Goal: Find contact information: Find contact information

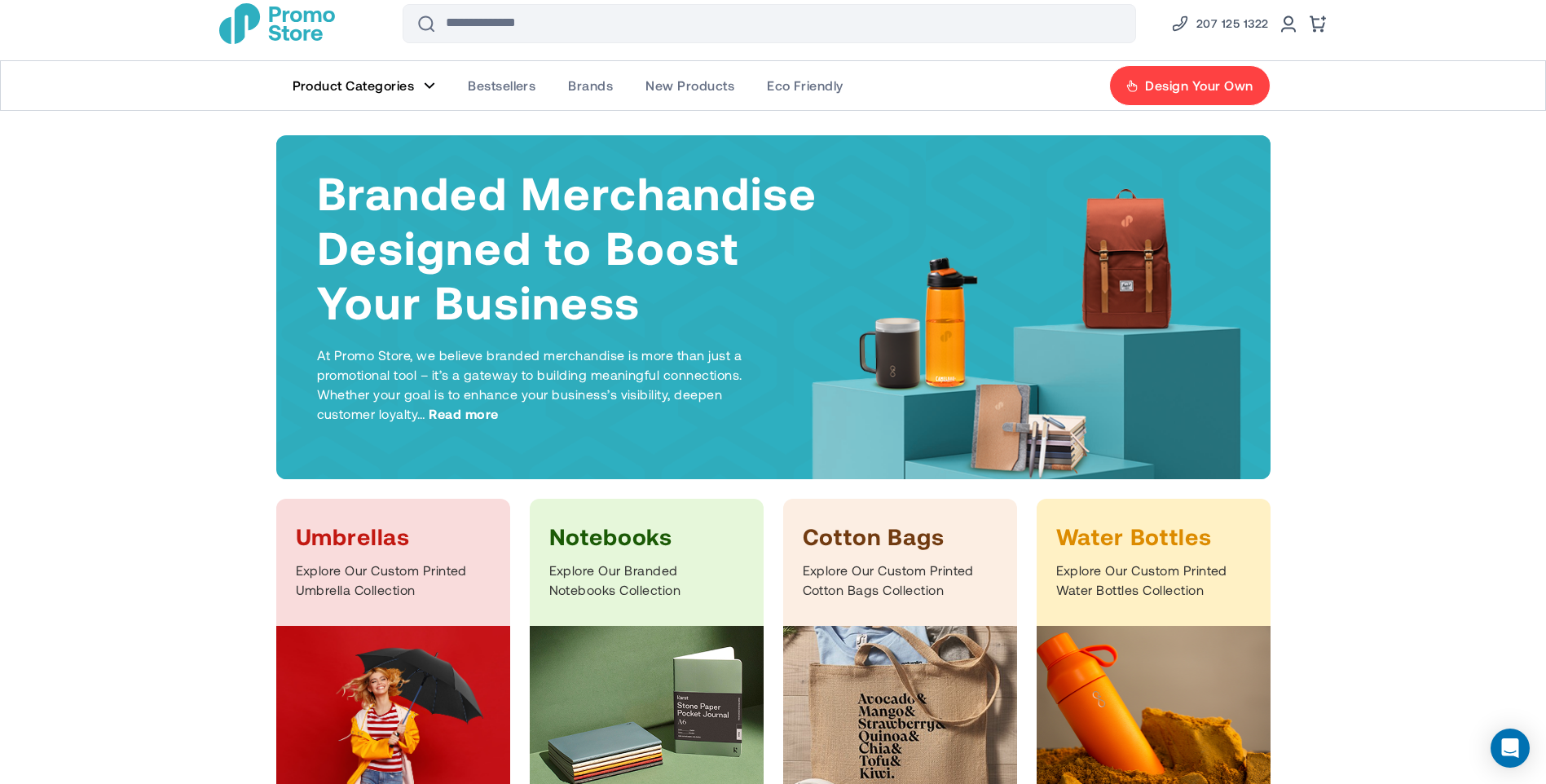
scroll to position [175, 0]
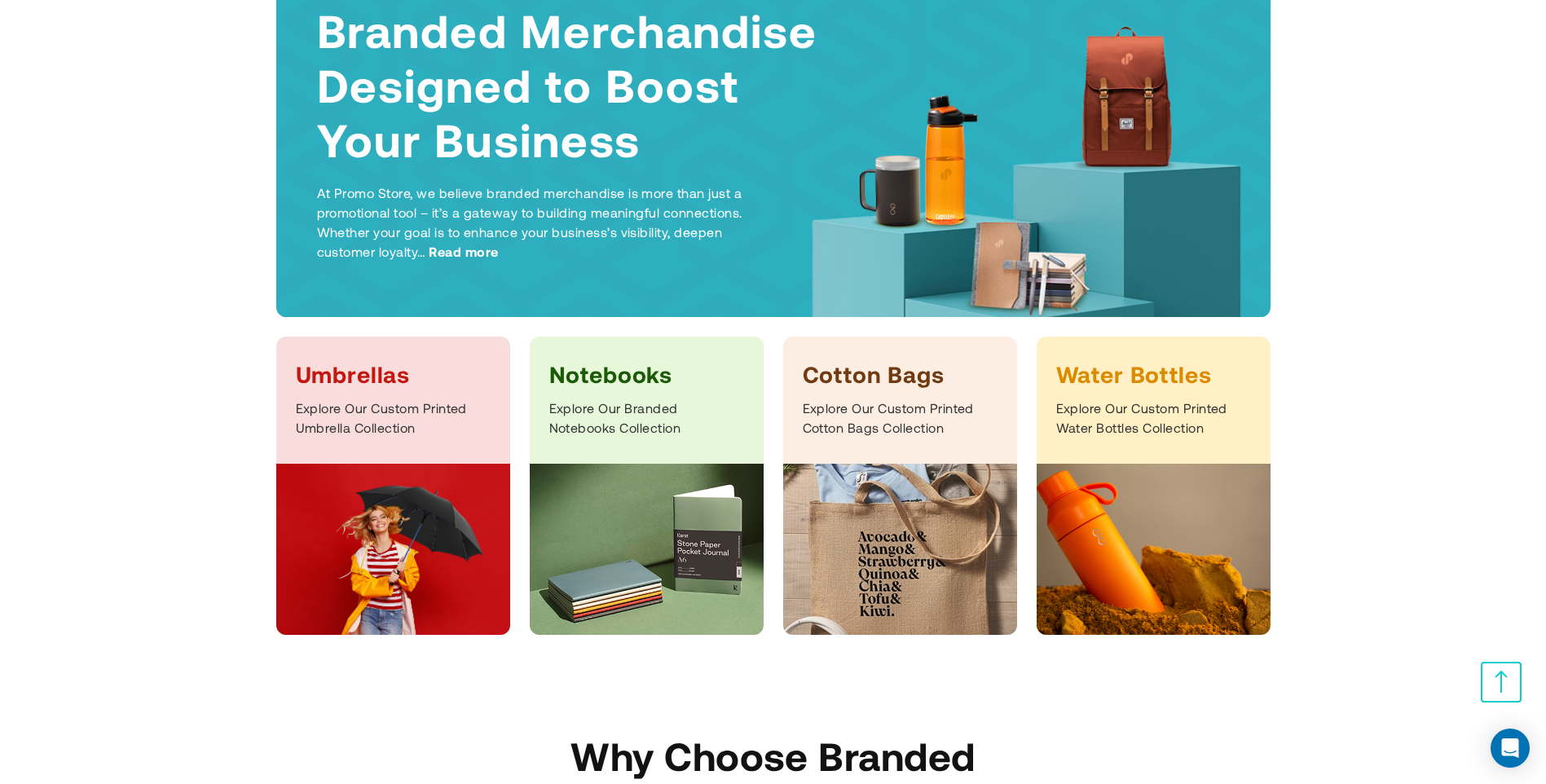
click at [334, 373] on h3 "Umbrellas" at bounding box center [393, 374] width 195 height 30
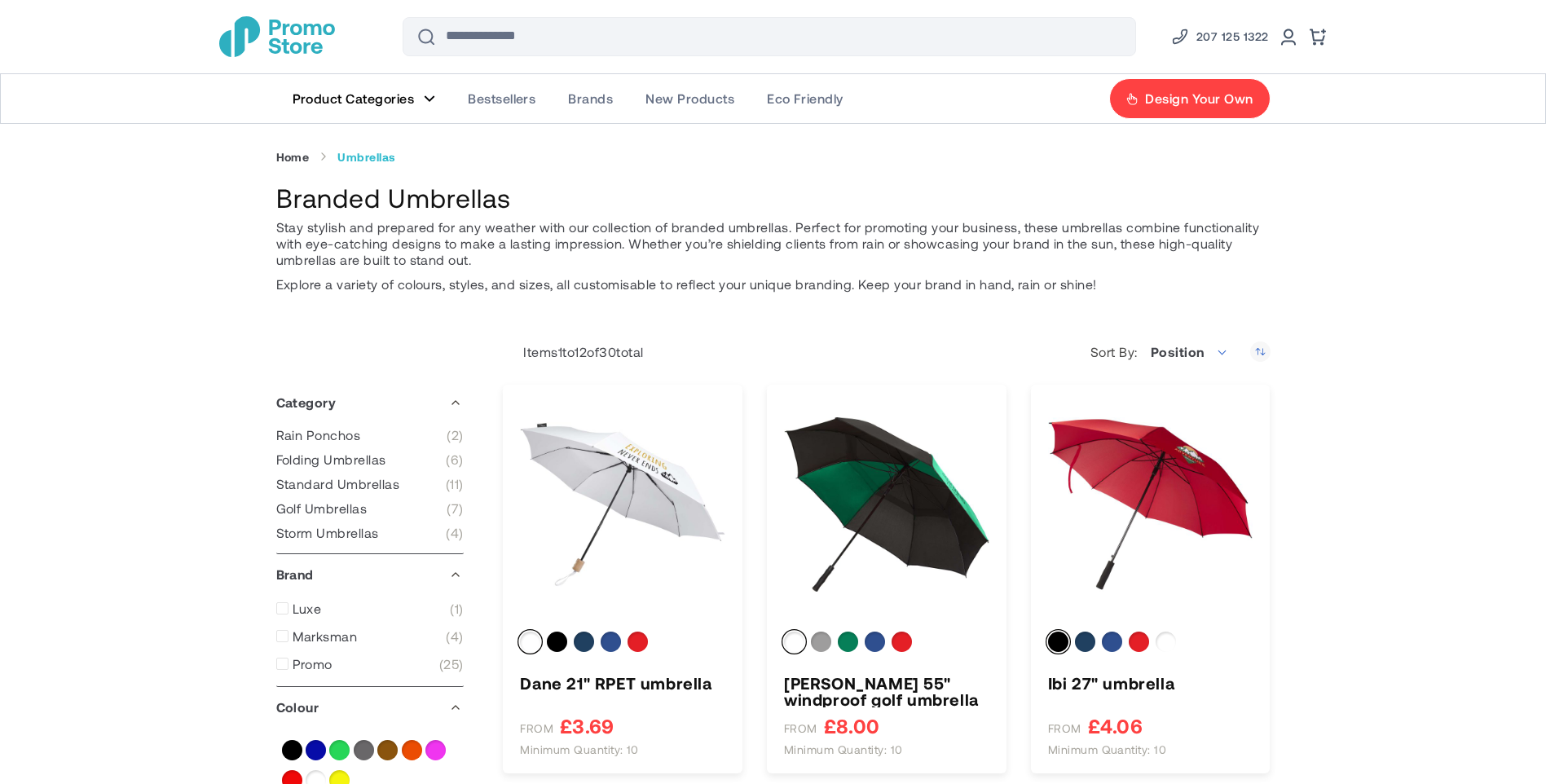
scroll to position [163, 0]
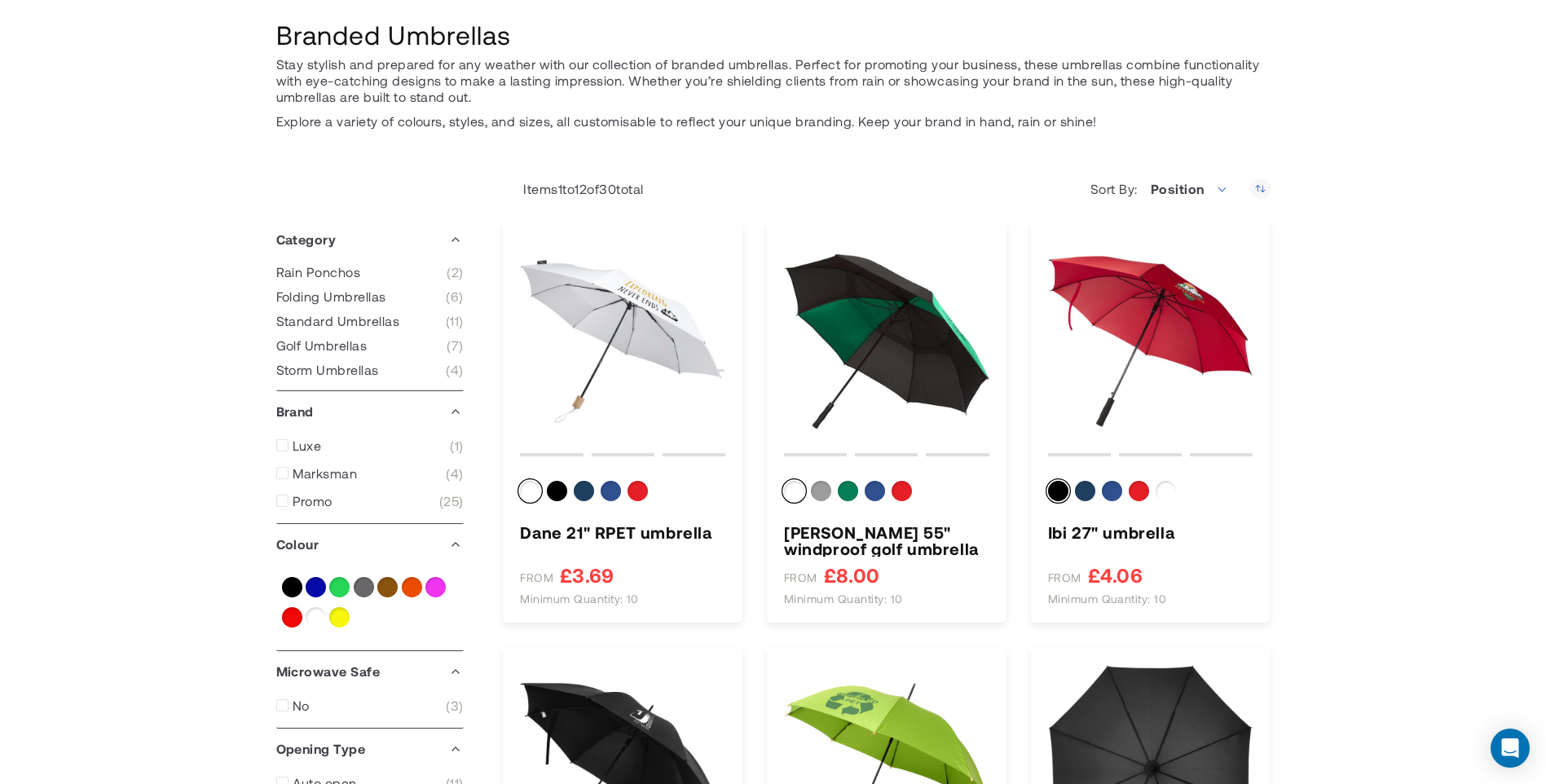
type input "****"
type input "*****"
click at [851, 490] on div "Green" at bounding box center [847, 491] width 21 height 21
click at [1062, 491] on div "Solid black" at bounding box center [1058, 491] width 21 height 21
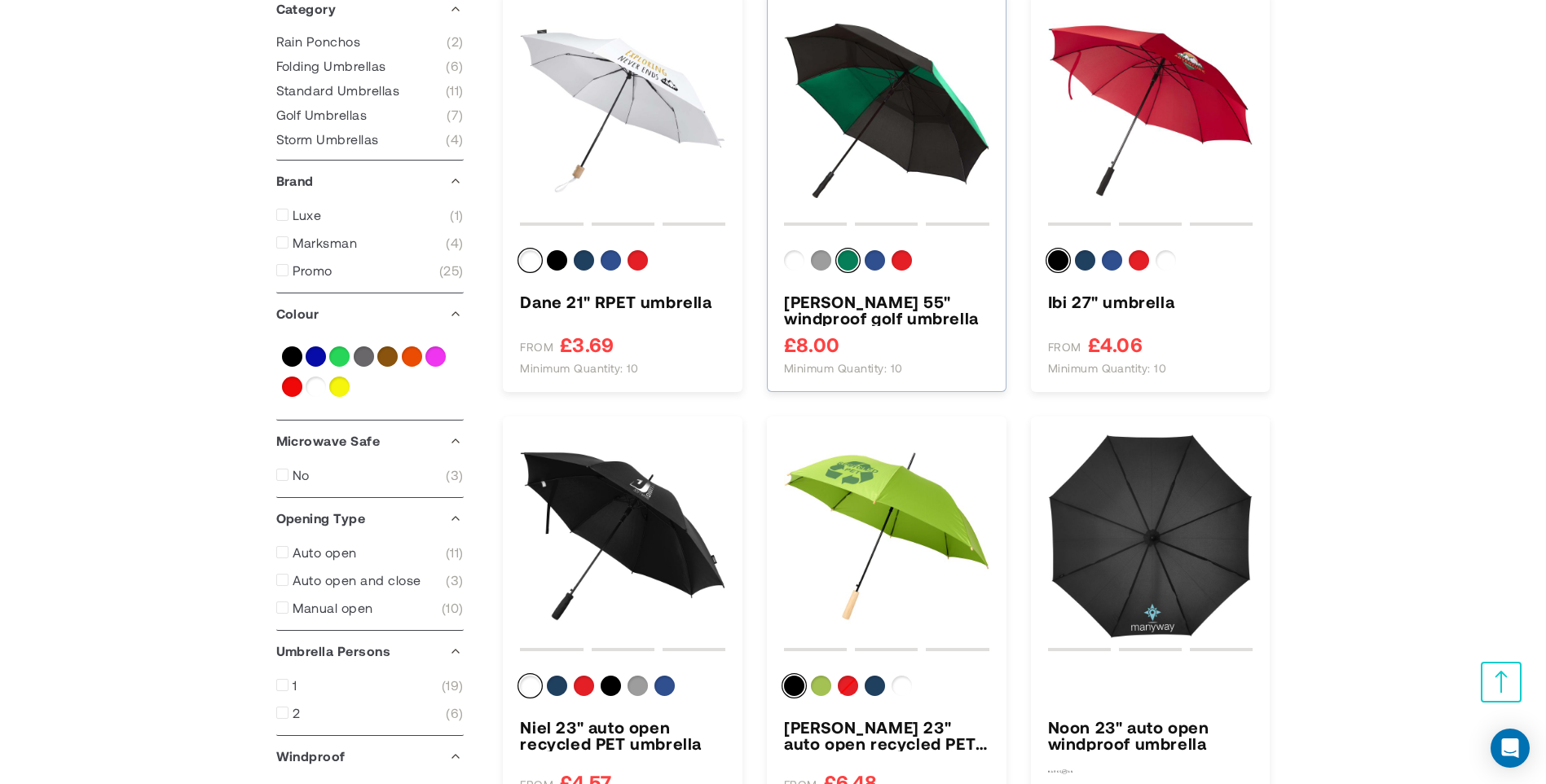
scroll to position [408, 0]
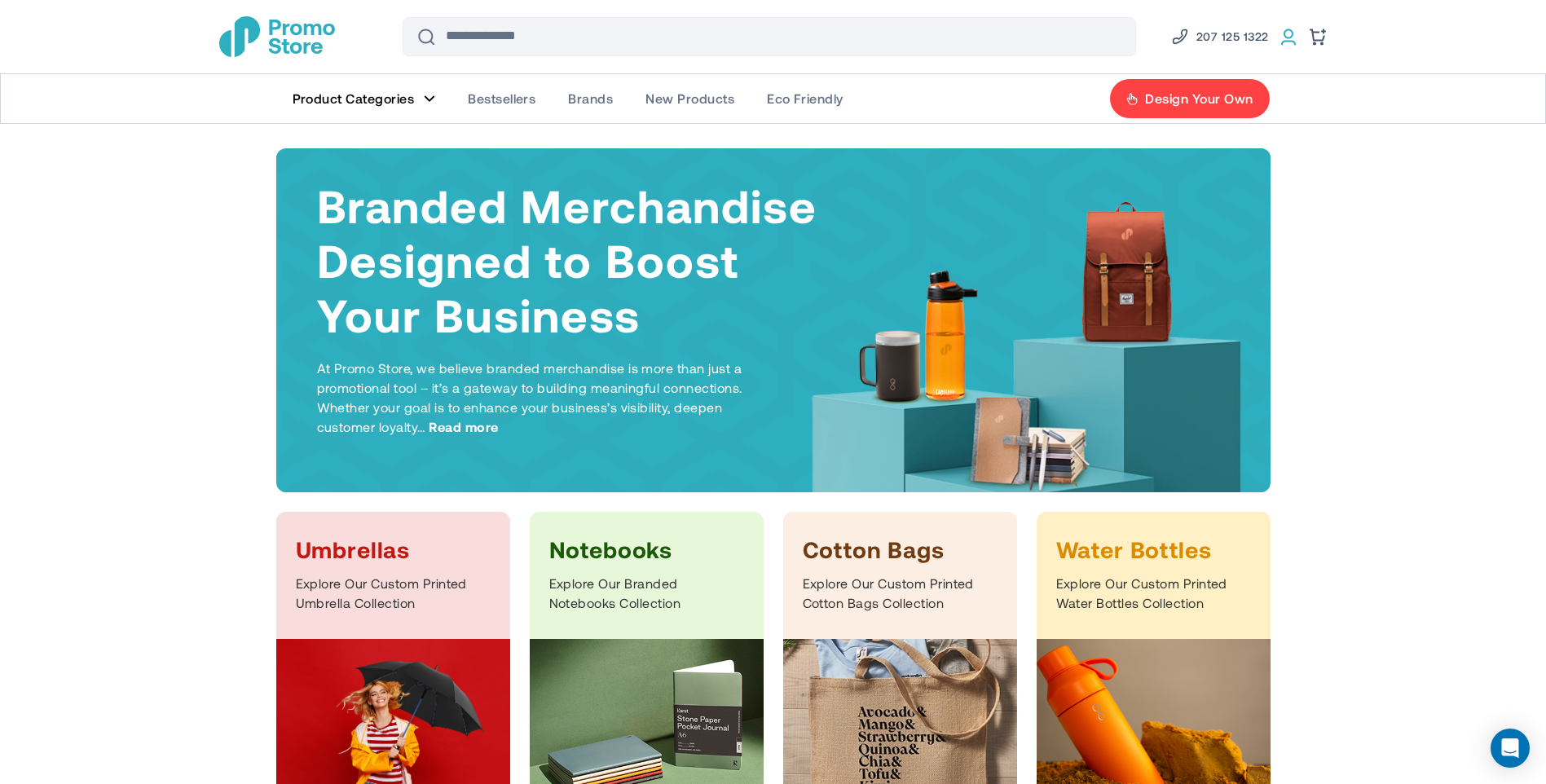
click at [1285, 36] on link at bounding box center [1289, 37] width 20 height 20
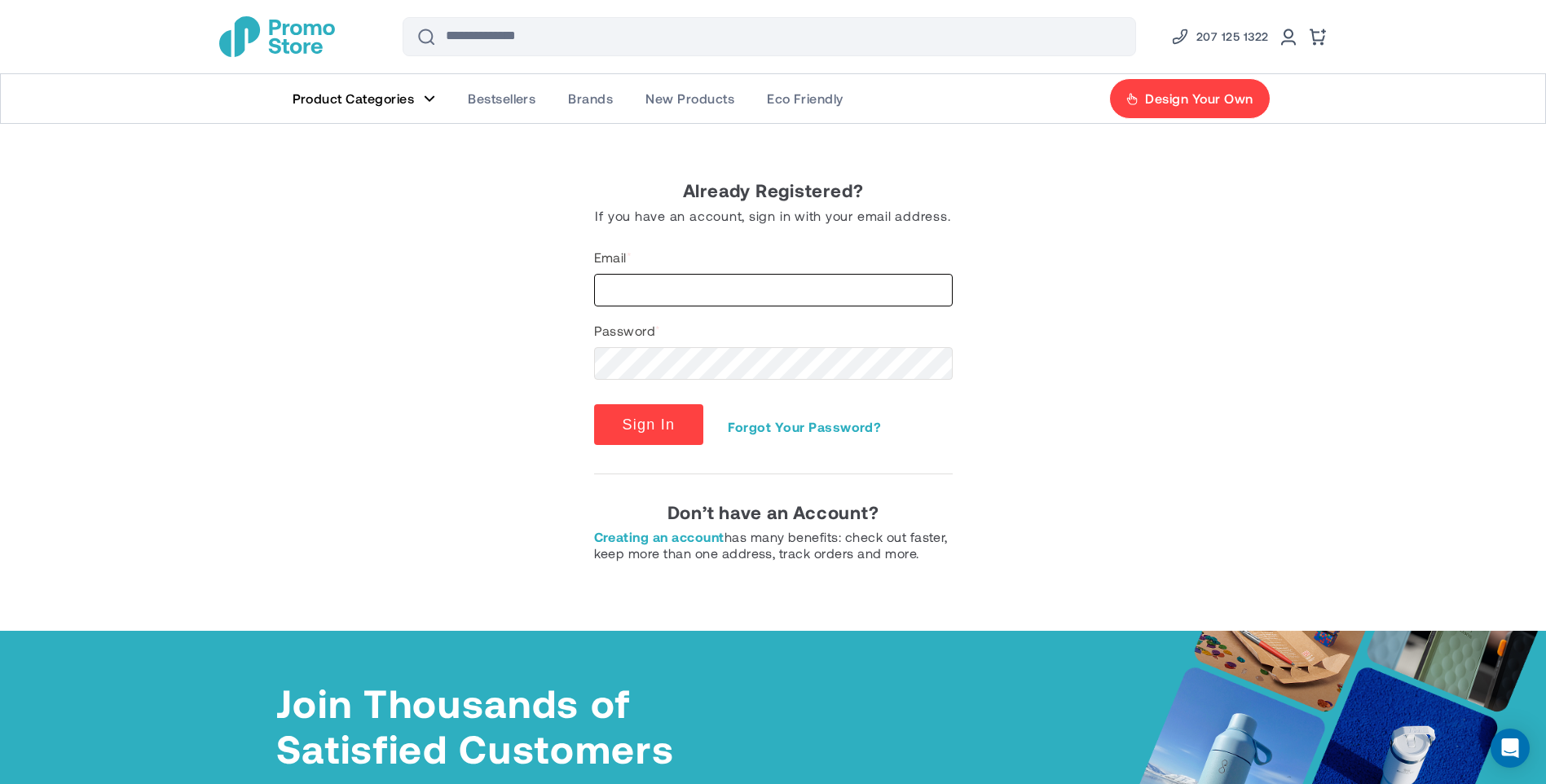
click at [665, 289] on input "Email" at bounding box center [773, 290] width 358 height 33
click at [689, 237] on div "Already Registered? If you have an account, sign in with your email address. Em…" at bounding box center [773, 327] width 358 height 293
click at [1293, 34] on link at bounding box center [1289, 37] width 20 height 20
click at [651, 100] on span "New Products" at bounding box center [690, 99] width 89 height 16
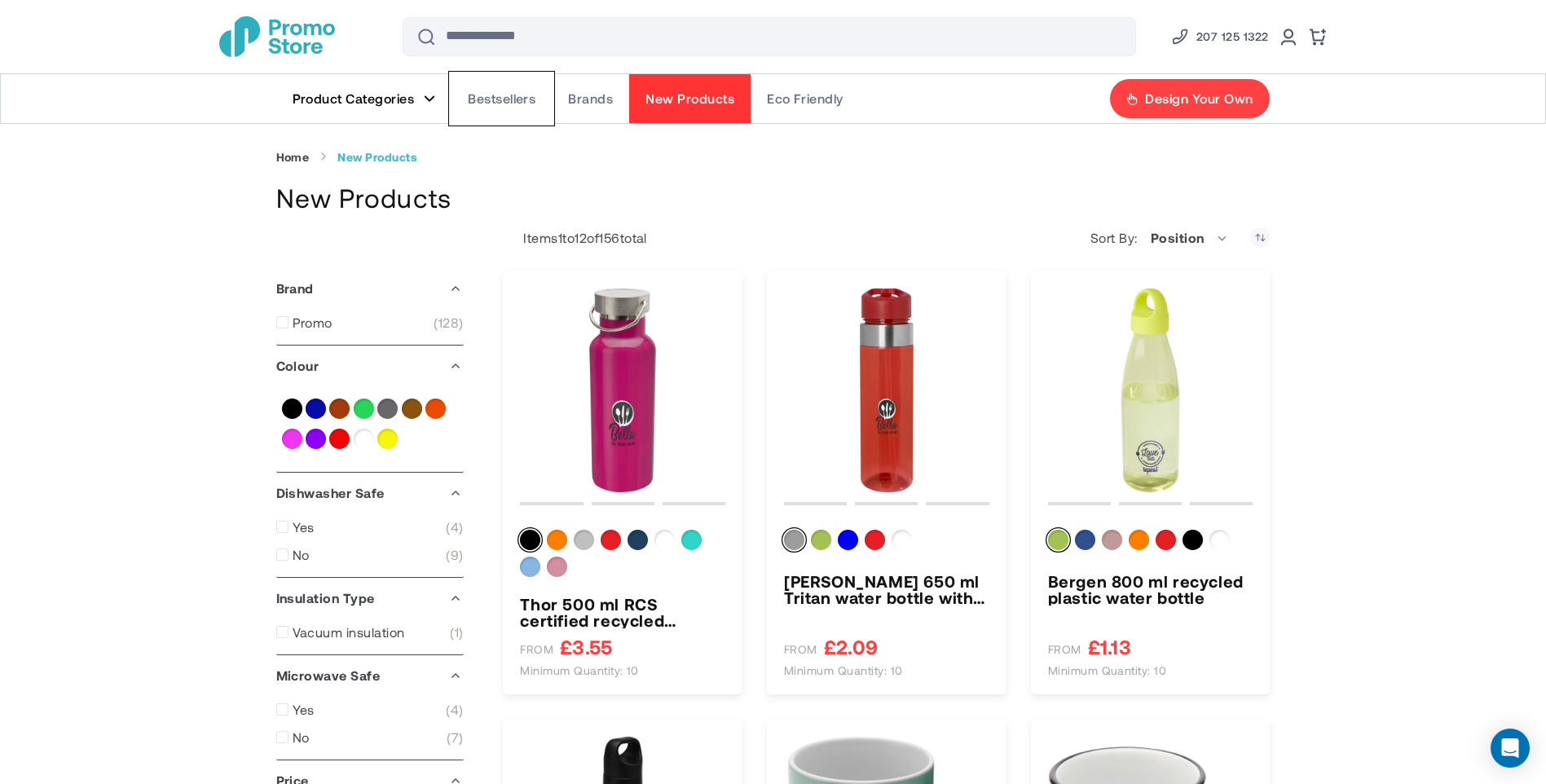
click at [487, 99] on span "Bestsellers" at bounding box center [501, 99] width 67 height 16
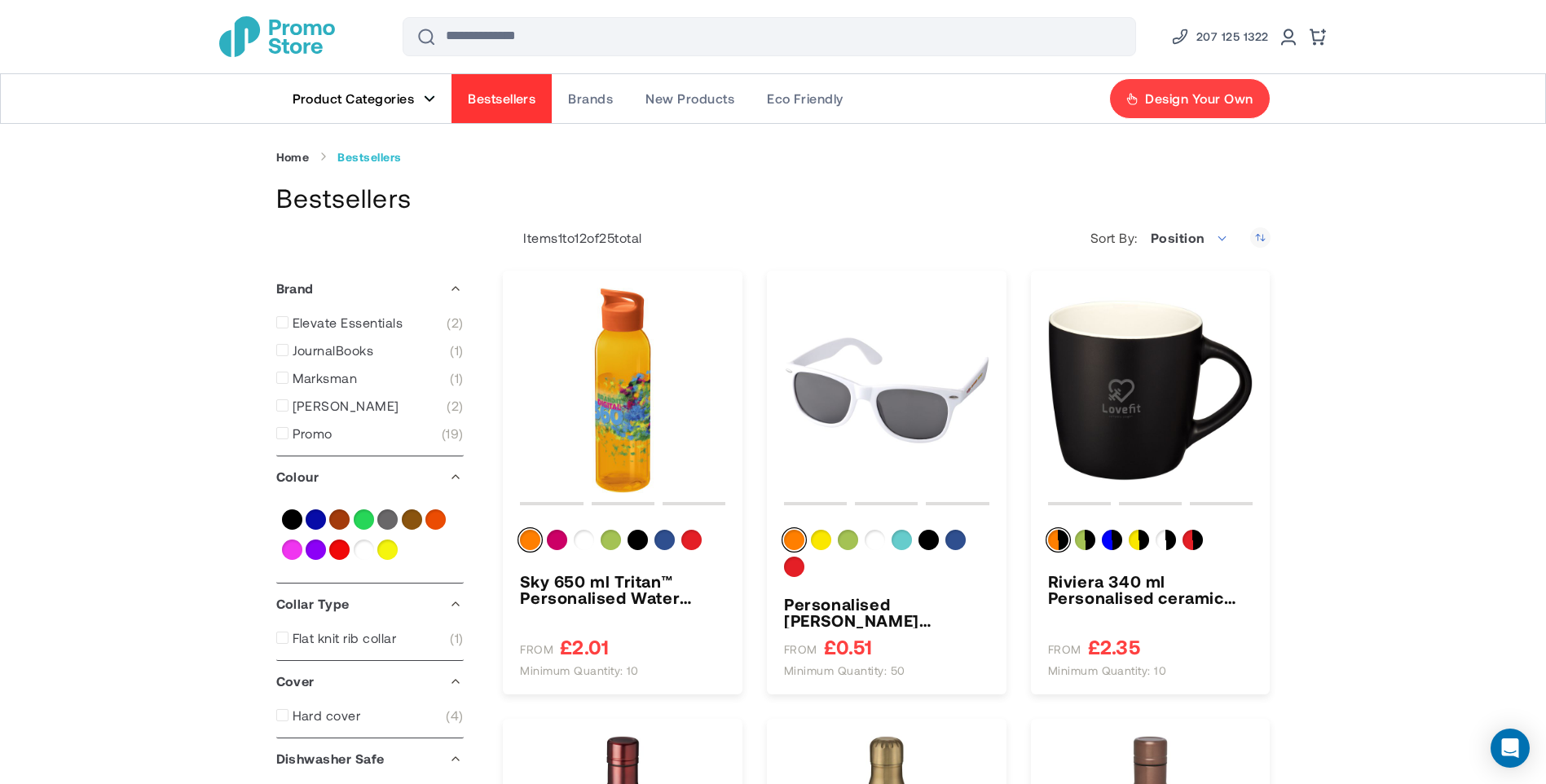
click at [349, 104] on span "Product Categories" at bounding box center [353, 99] width 122 height 16
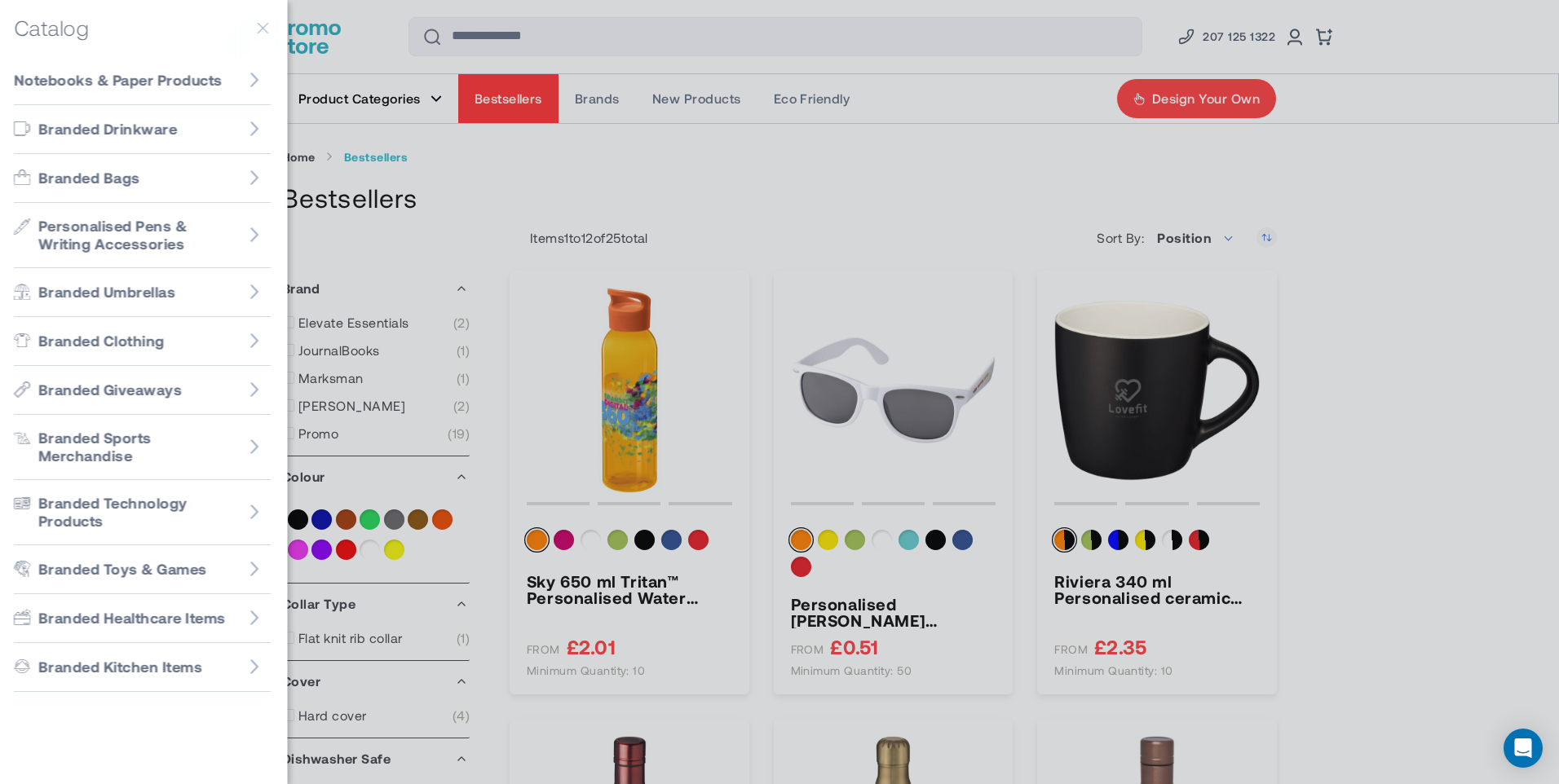
click at [1473, 36] on div at bounding box center [780, 392] width 1559 height 784
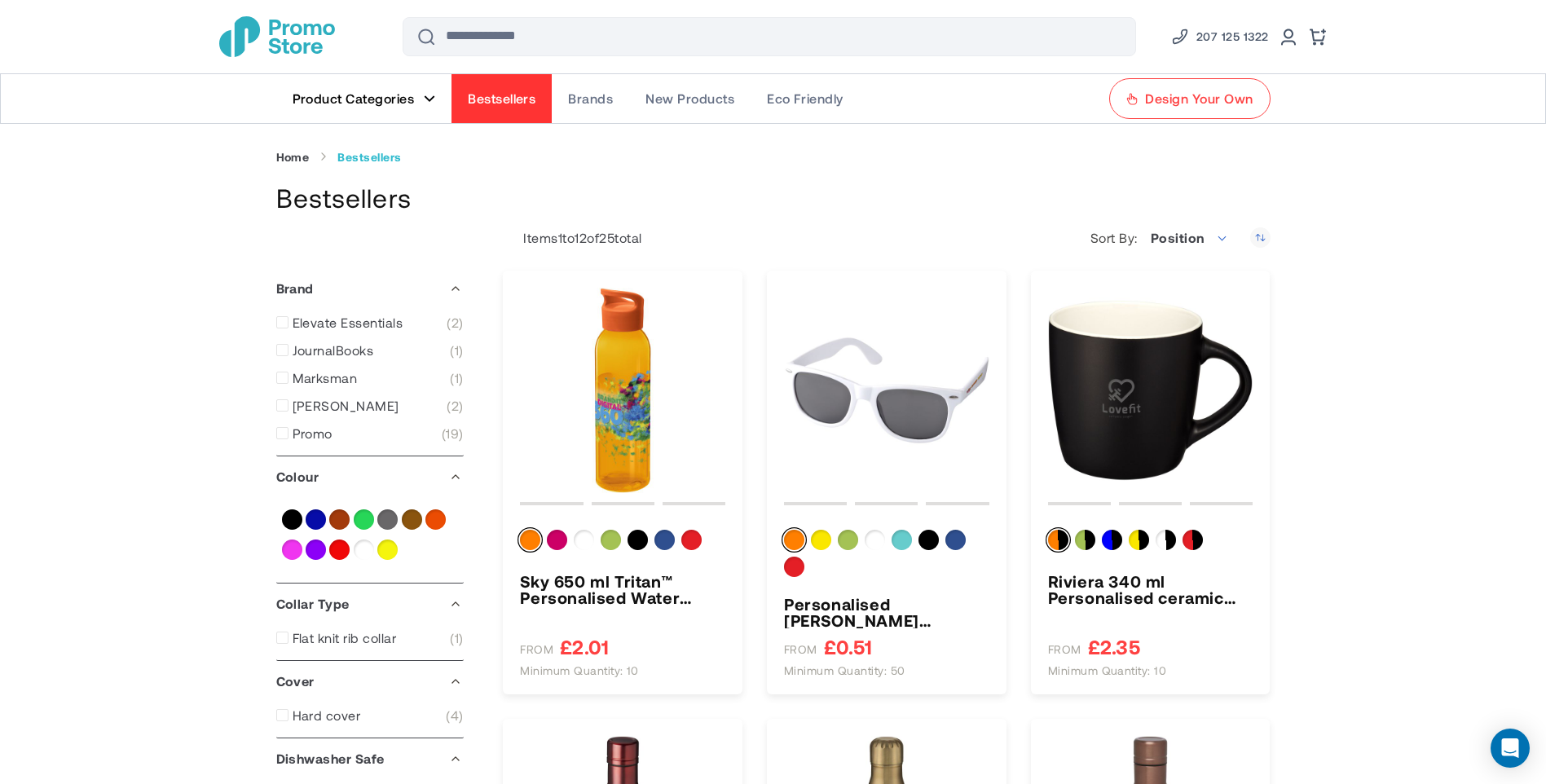
click at [1195, 115] on link "Design Your Own" at bounding box center [1188, 99] width 160 height 41
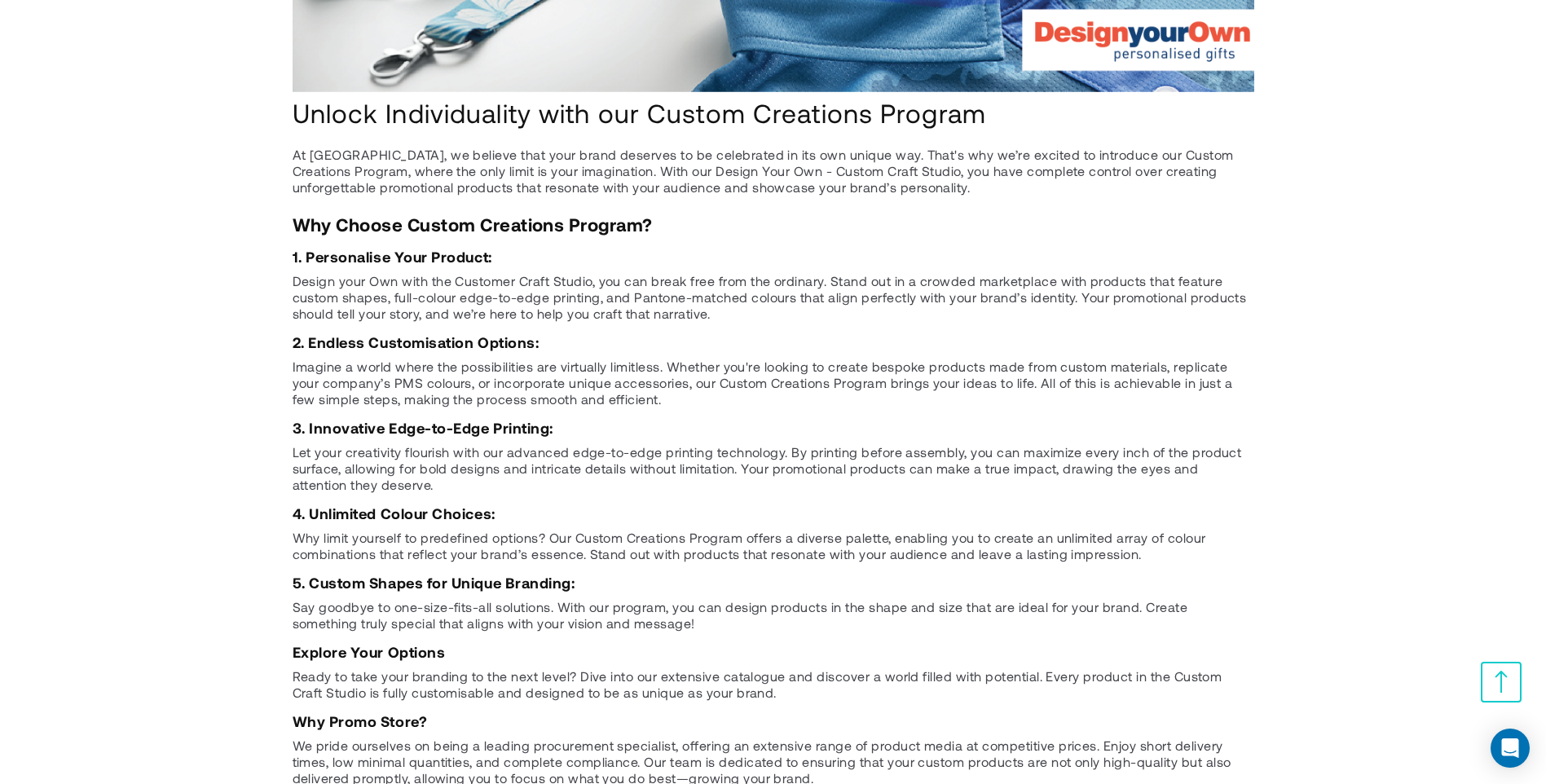
scroll to position [408, 0]
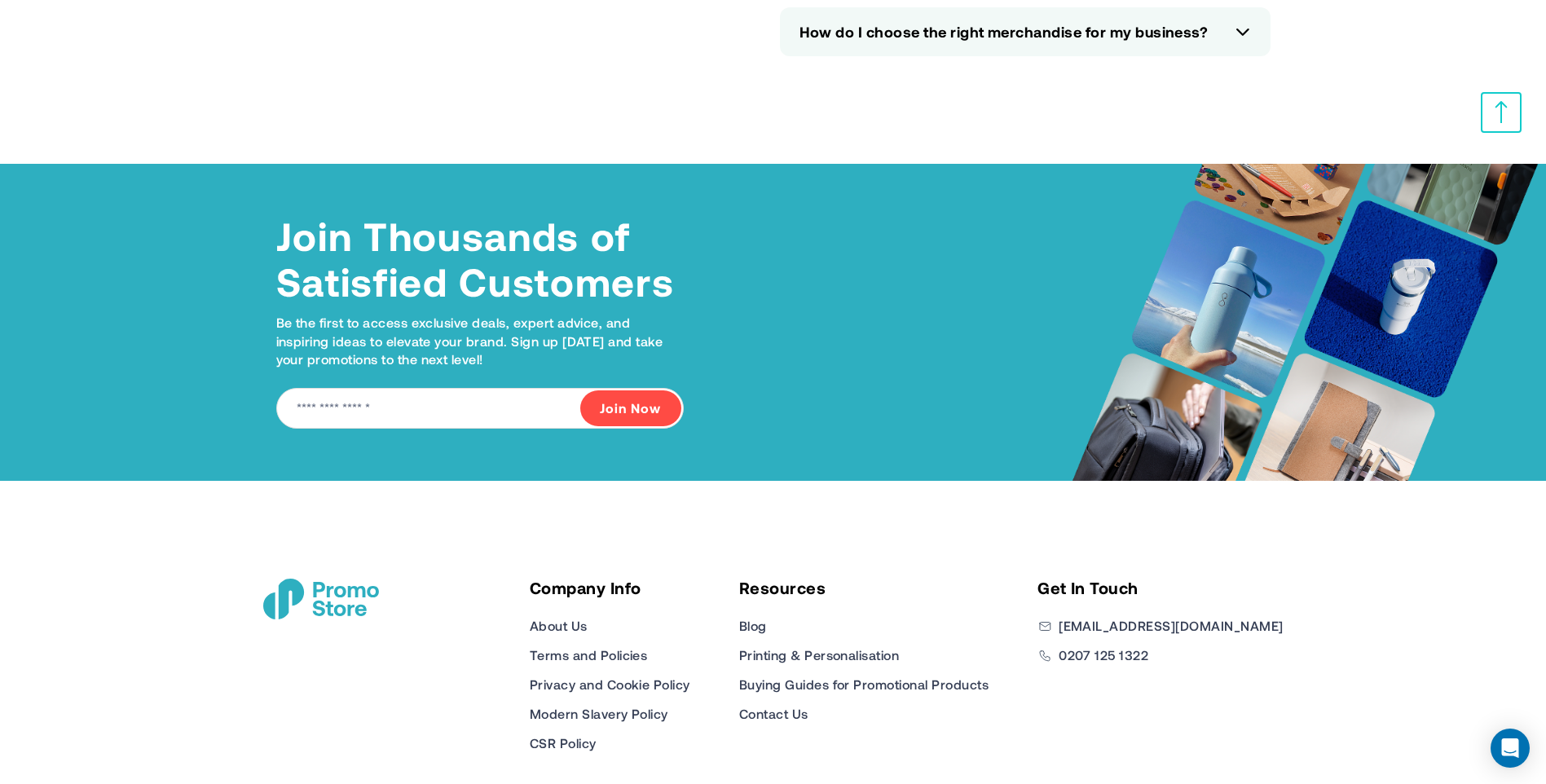
scroll to position [7329, 0]
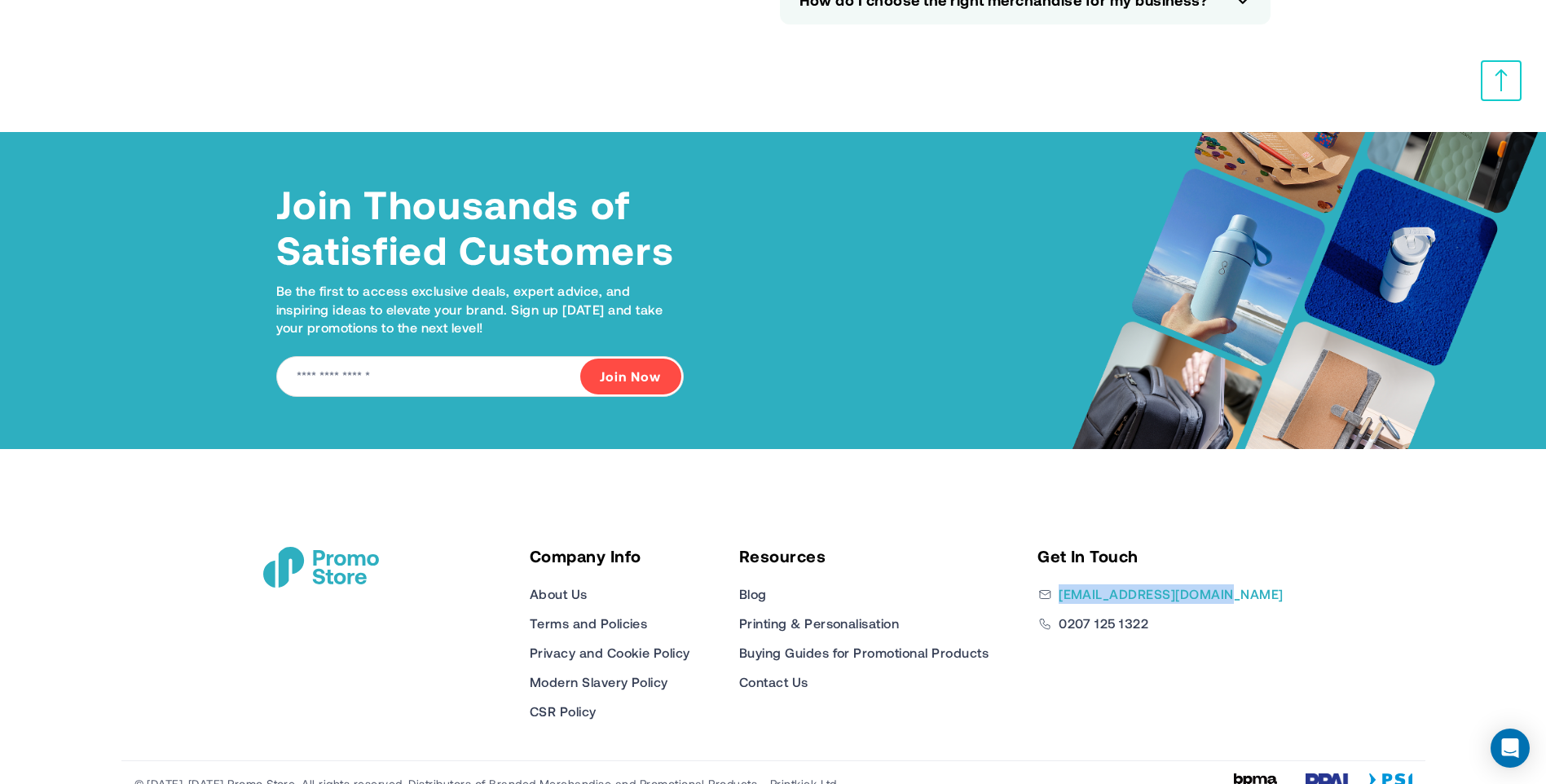
drag, startPoint x: 1292, startPoint y: 573, endPoint x: 1128, endPoint y: 577, distance: 164.0
click at [1128, 577] on div "Company Info About Us Terms and Policies Privacy and Cookie Policy Modern Slave…" at bounding box center [773, 604] width 1059 height 311
drag, startPoint x: 1128, startPoint y: 577, endPoint x: 1189, endPoint y: 570, distance: 61.4
copy link "[EMAIL_ADDRESS][DOMAIN_NAME]"
